Goal: Task Accomplishment & Management: Manage account settings

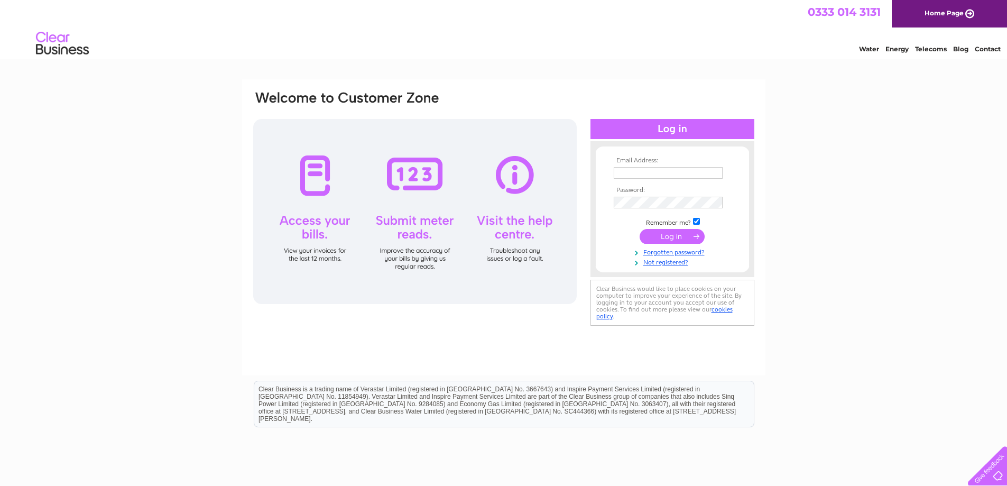
type input "[EMAIL_ADDRESS][DOMAIN_NAME]"
click at [671, 236] on input "submit" at bounding box center [671, 236] width 65 height 15
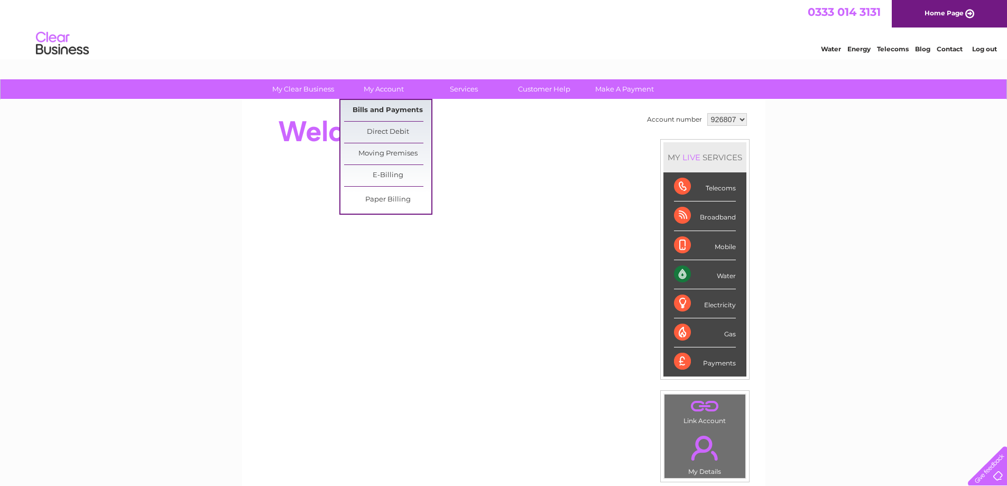
click at [382, 106] on link "Bills and Payments" at bounding box center [387, 110] width 87 height 21
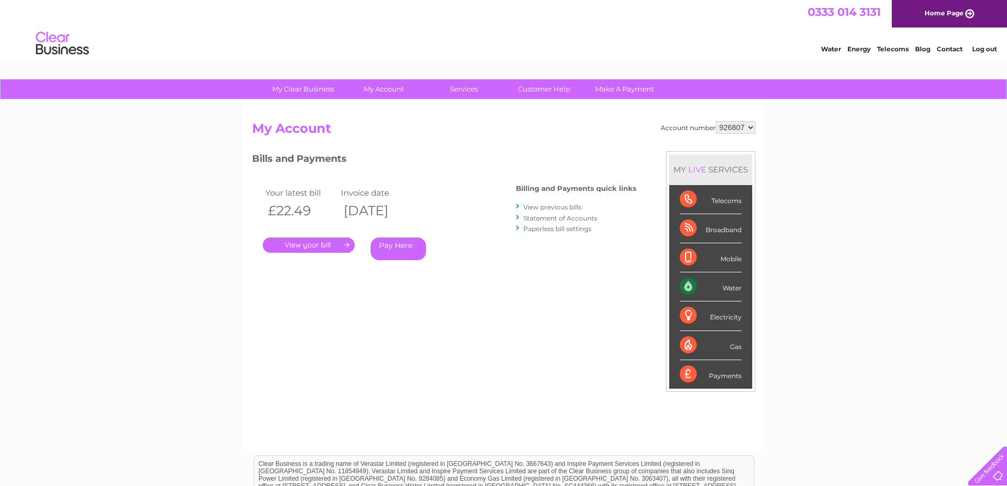
click at [316, 244] on link "." at bounding box center [309, 244] width 92 height 15
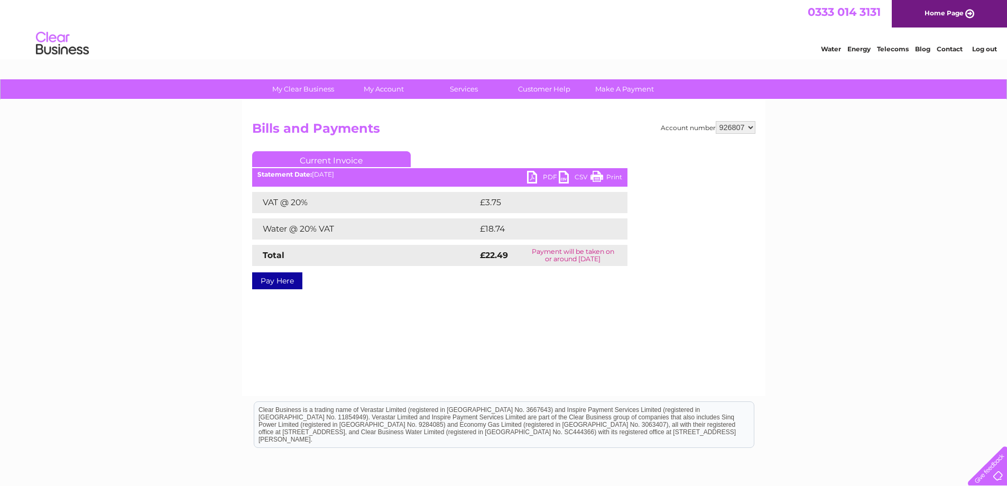
click at [534, 178] on link "PDF" at bounding box center [543, 178] width 32 height 15
